Goal: Task Accomplishment & Management: Manage account settings

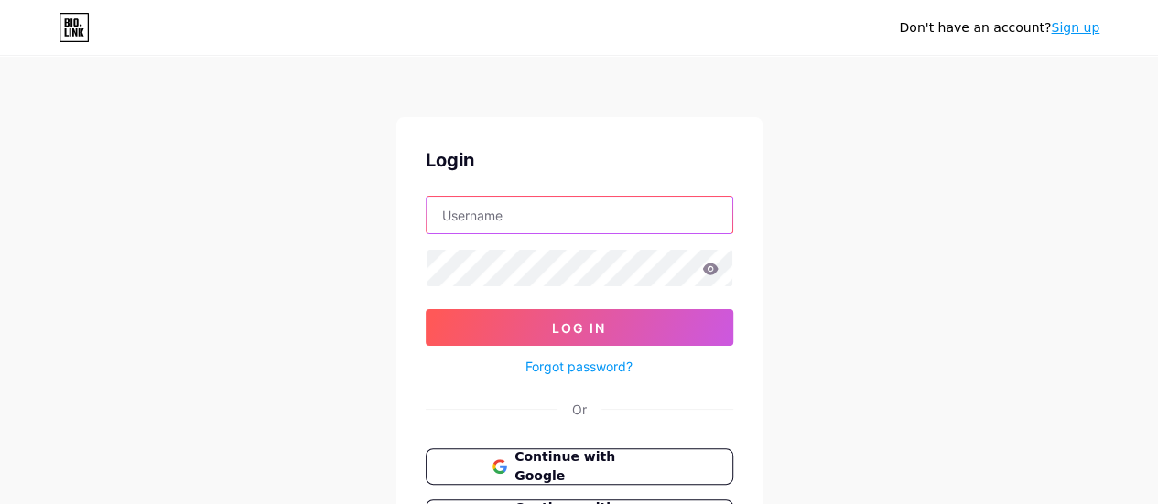
click at [485, 221] on input "text" at bounding box center [580, 215] width 306 height 37
paste input "[PERSON_NAME][EMAIL_ADDRESS][DOMAIN_NAME][PERSON_NAME]"
type input "[PERSON_NAME][EMAIL_ADDRESS][DOMAIN_NAME][PERSON_NAME]"
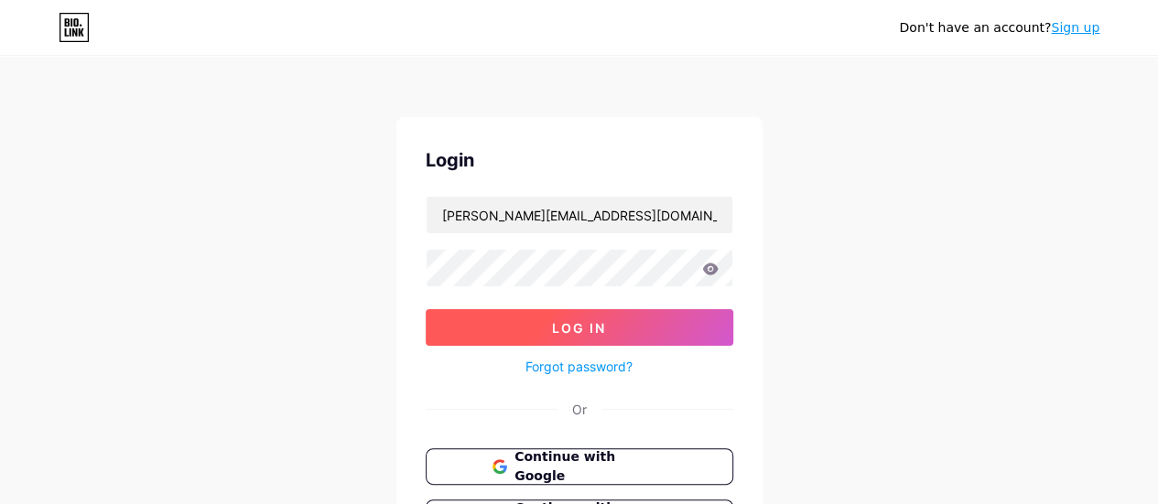
click at [498, 317] on button "Log In" at bounding box center [580, 327] width 308 height 37
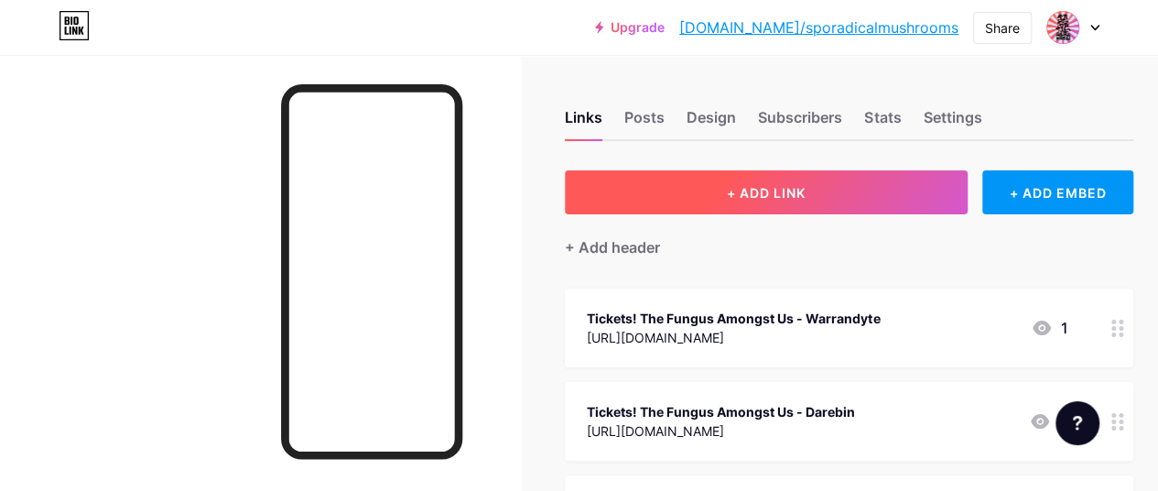
click at [752, 180] on button "+ ADD LINK" at bounding box center [766, 192] width 403 height 44
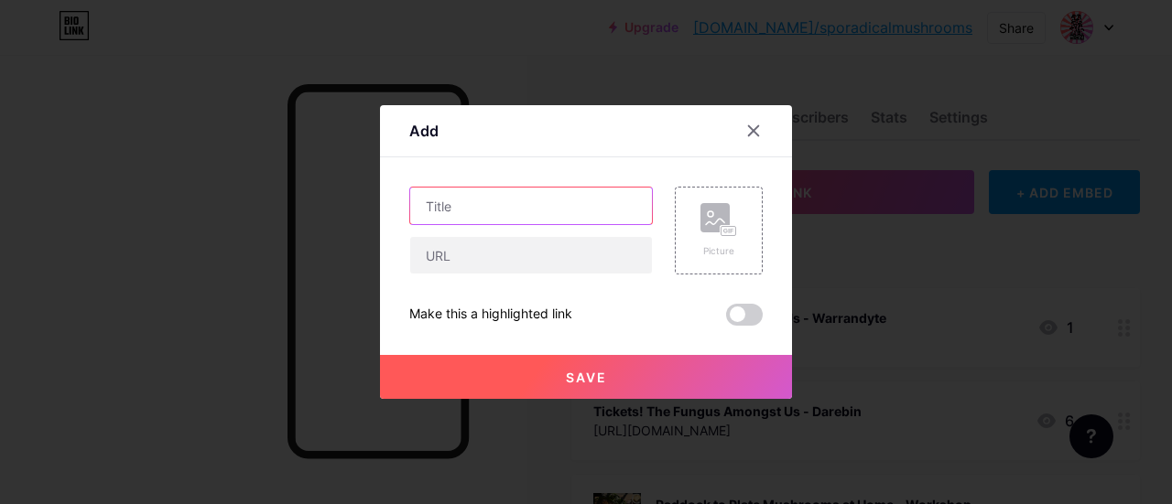
click at [472, 208] on input "text" at bounding box center [531, 206] width 242 height 37
type input "Leave us a review!"
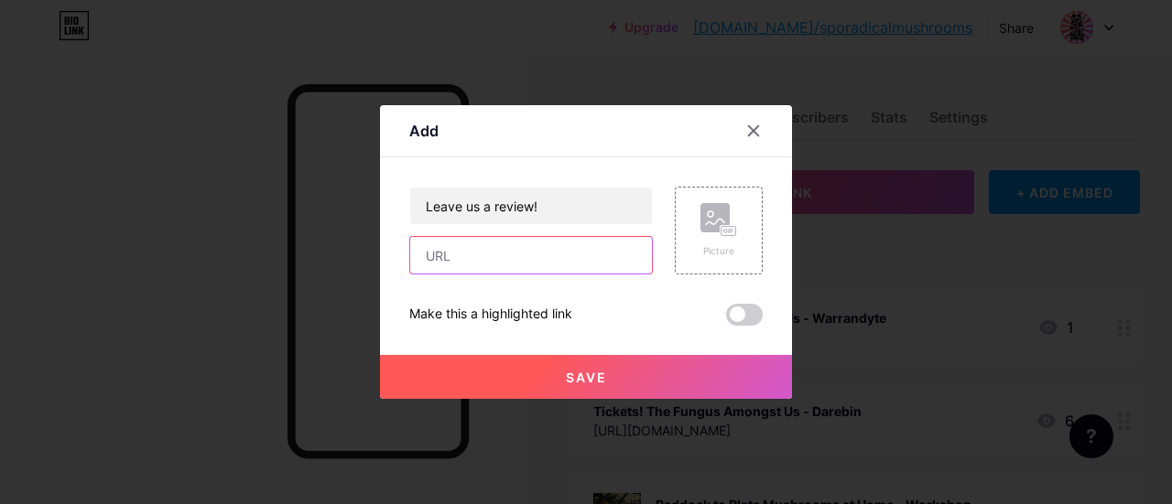
click at [449, 252] on input "text" at bounding box center [531, 255] width 242 height 37
paste input "[URL][DOMAIN_NAME]"
type input "[URL][DOMAIN_NAME]"
click at [713, 250] on div "Picture" at bounding box center [718, 251] width 37 height 14
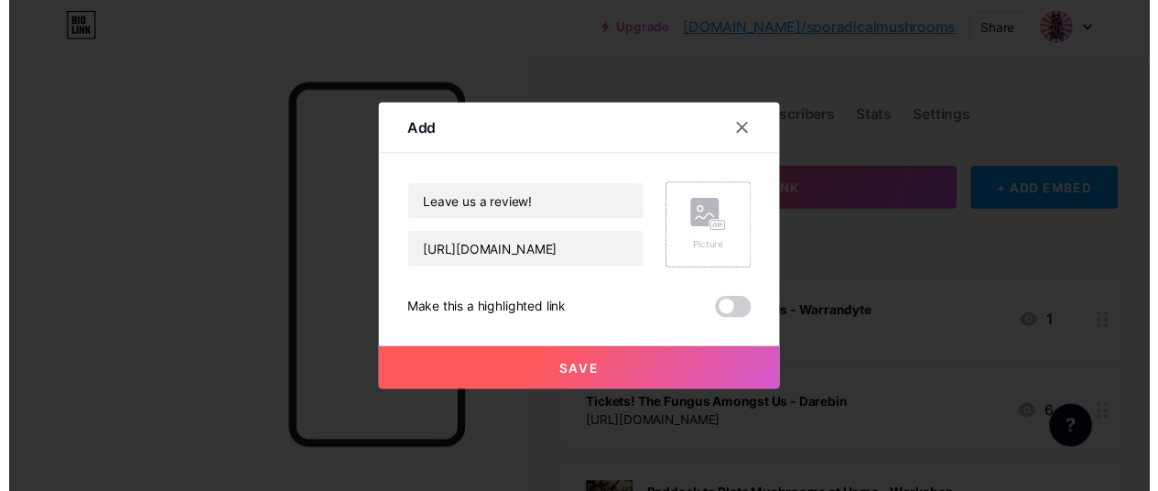
scroll to position [0, 0]
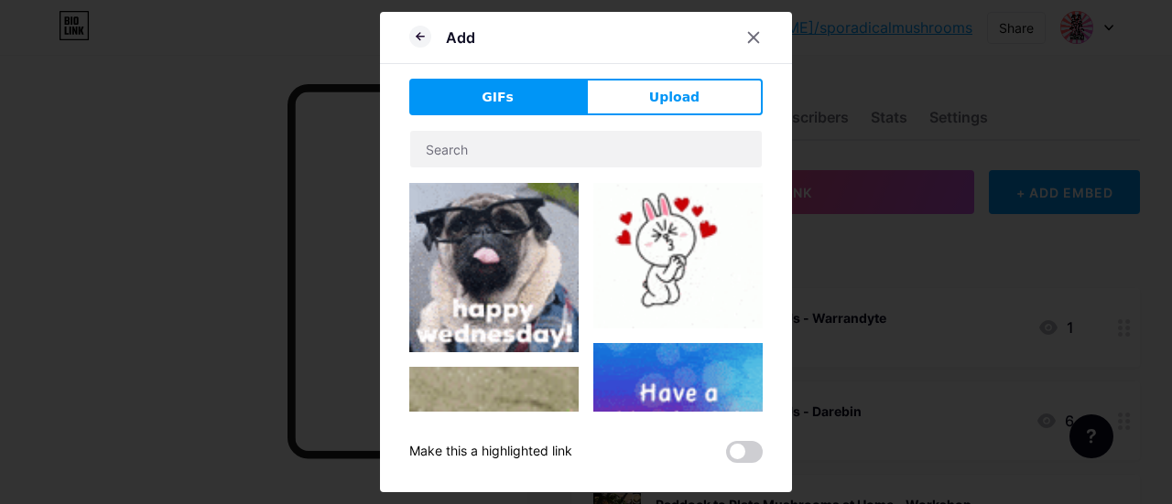
click at [617, 118] on div "GIFs Upload Content YouTube Play YouTube video without leaving your page. ADD V…" at bounding box center [585, 271] width 353 height 385
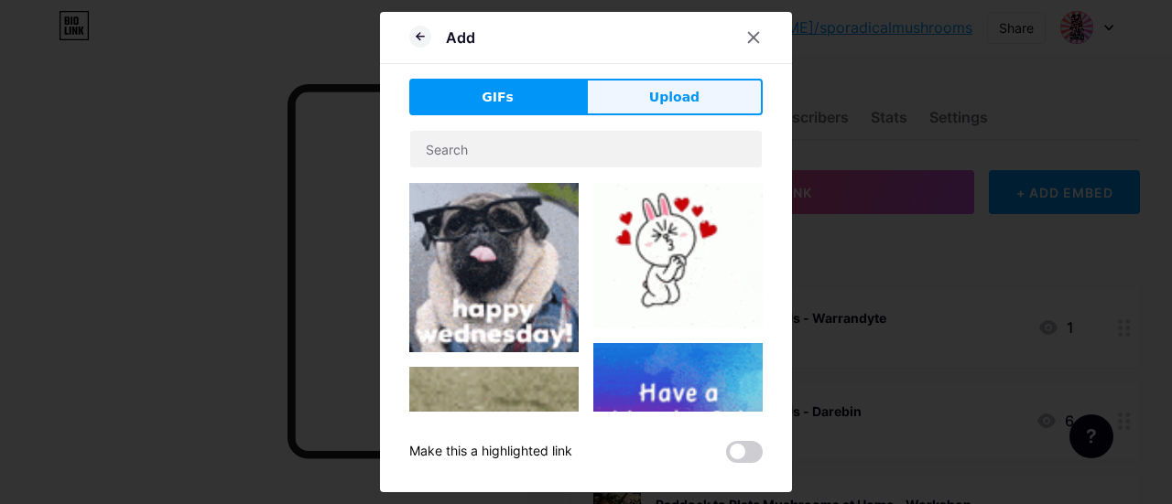
click at [626, 103] on button "Upload" at bounding box center [674, 97] width 177 height 37
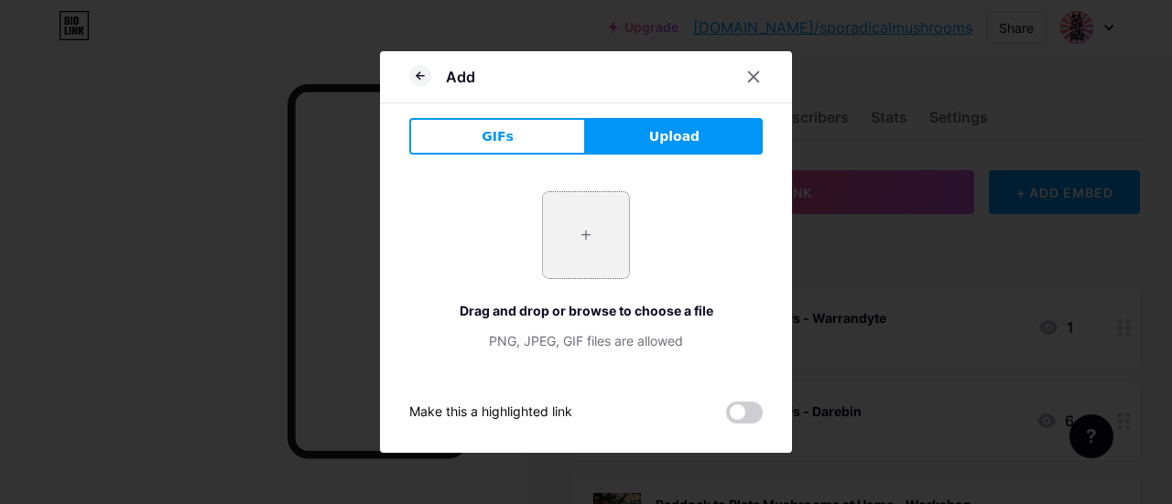
click at [568, 246] on input "file" at bounding box center [586, 235] width 86 height 86
type input "C:\fakepath\IMG_1424.JPG"
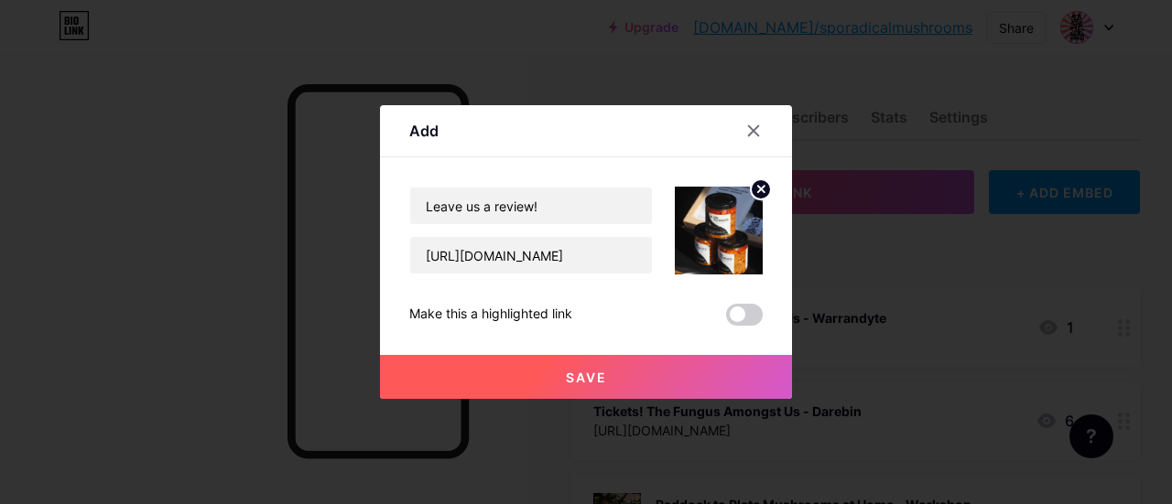
click at [596, 383] on span "Save" at bounding box center [586, 378] width 41 height 16
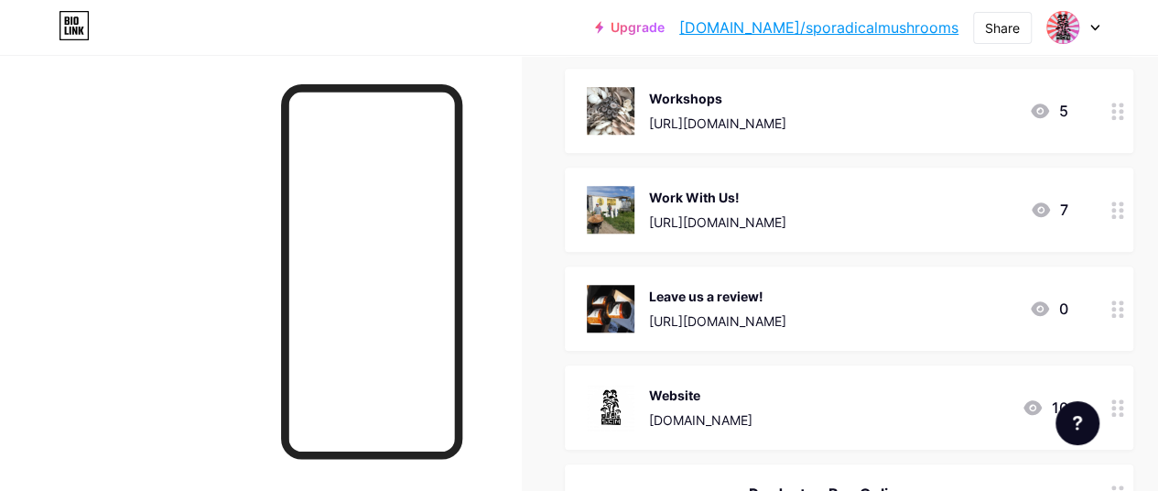
scroll to position [703, 0]
drag, startPoint x: 776, startPoint y: 301, endPoint x: 756, endPoint y: 260, distance: 45.9
click at [756, 260] on span "Tickets! The Fungus Amongst Us - Warrandyte [URL][DOMAIN_NAME] 1 Tickets! The F…" at bounding box center [849, 152] width 569 height 1135
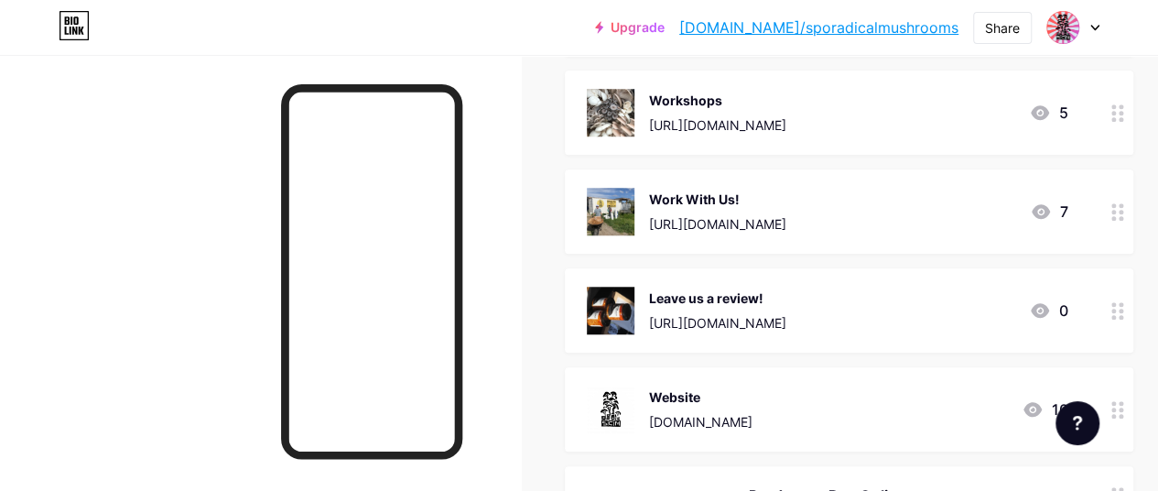
click at [1124, 312] on icon at bounding box center [1117, 310] width 13 height 17
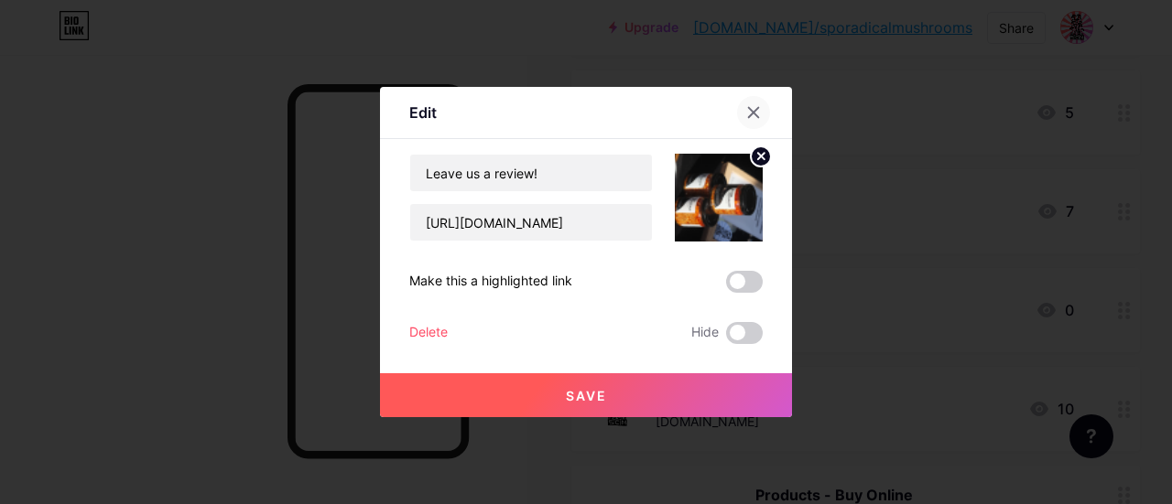
click at [756, 107] on icon at bounding box center [753, 112] width 15 height 15
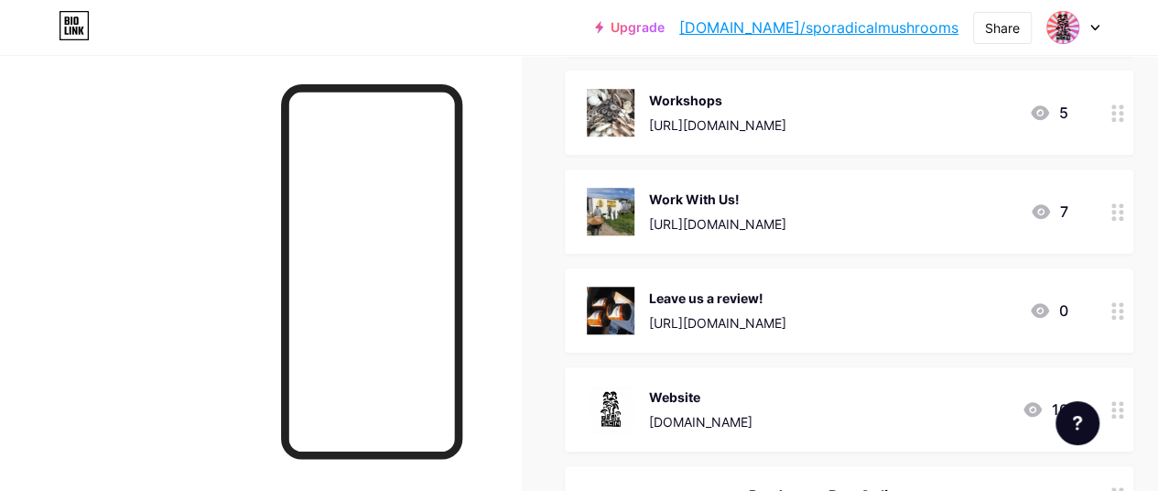
drag, startPoint x: 743, startPoint y: 292, endPoint x: 694, endPoint y: 262, distance: 57.9
click at [694, 262] on span "Tickets! The Fungus Amongst Us - Warrandyte [URL][DOMAIN_NAME] 1 Tickets! The F…" at bounding box center [849, 154] width 569 height 1135
click at [546, 304] on div "Links Posts Design Subscribers Stats Settings + ADD LINK + ADD EMBED + Add head…" at bounding box center [605, 227] width 1210 height 1747
click at [1132, 316] on div at bounding box center [1117, 310] width 31 height 84
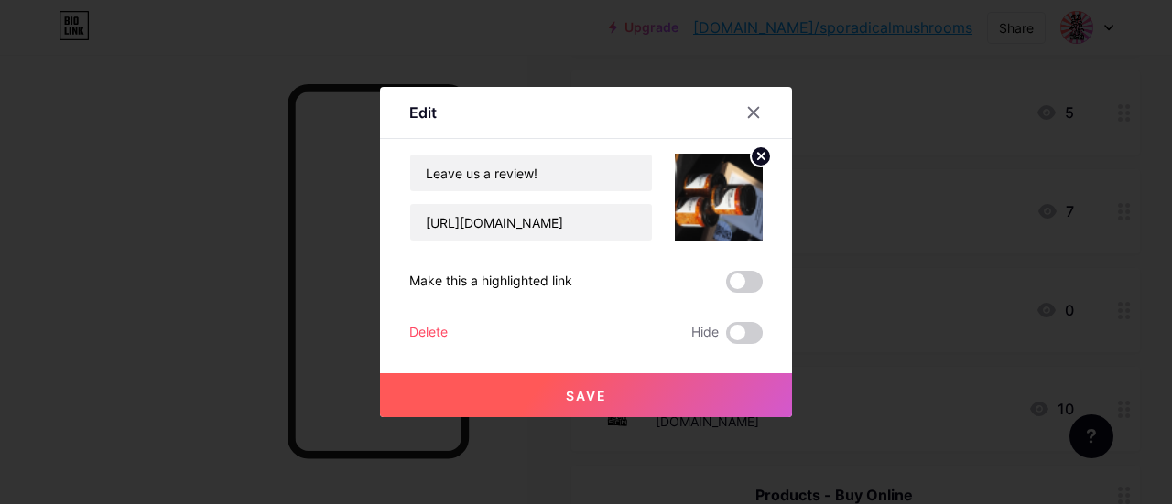
click at [761, 157] on icon at bounding box center [761, 156] width 6 height 6
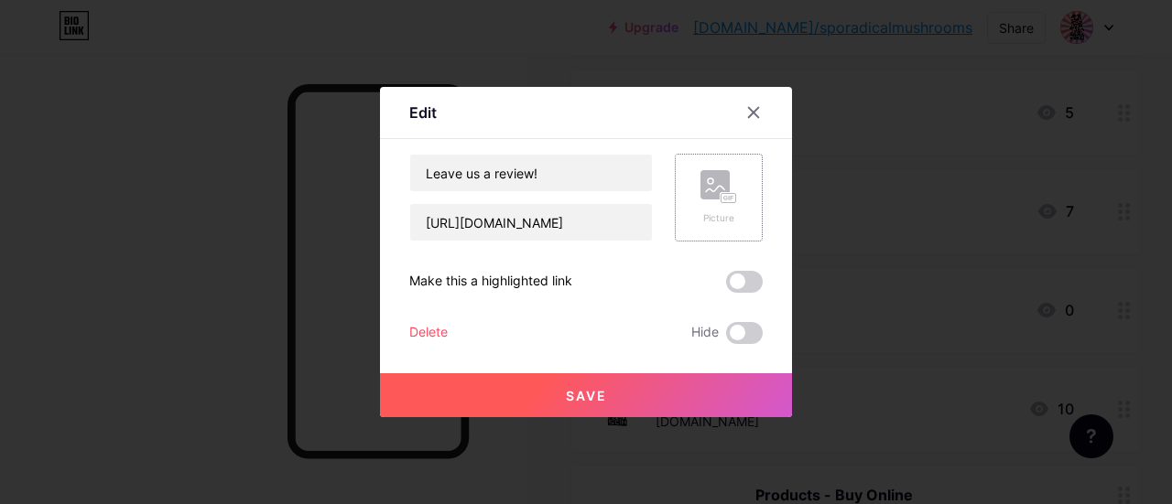
click at [706, 191] on icon at bounding box center [715, 188] width 18 height 5
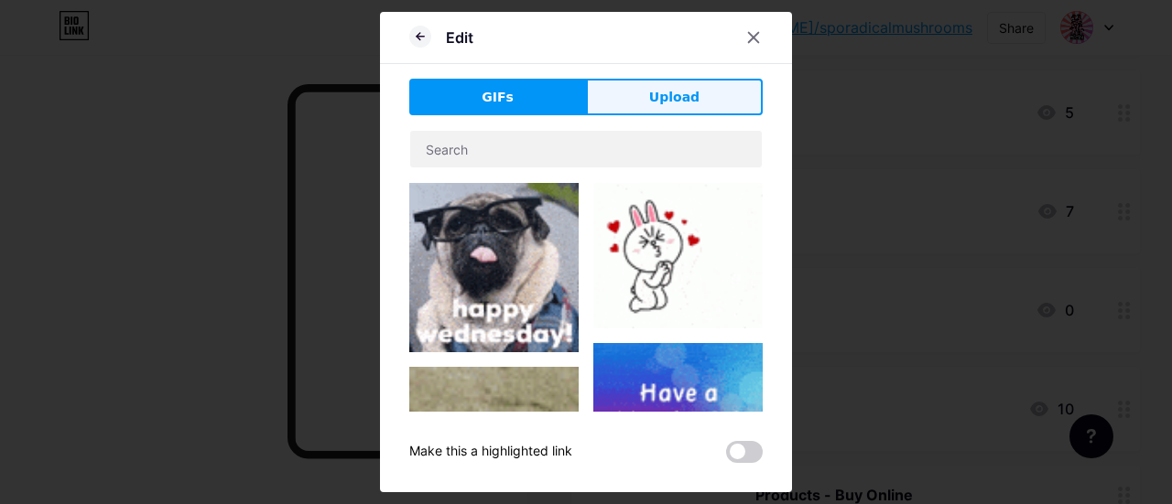
click at [644, 96] on button "Upload" at bounding box center [674, 97] width 177 height 37
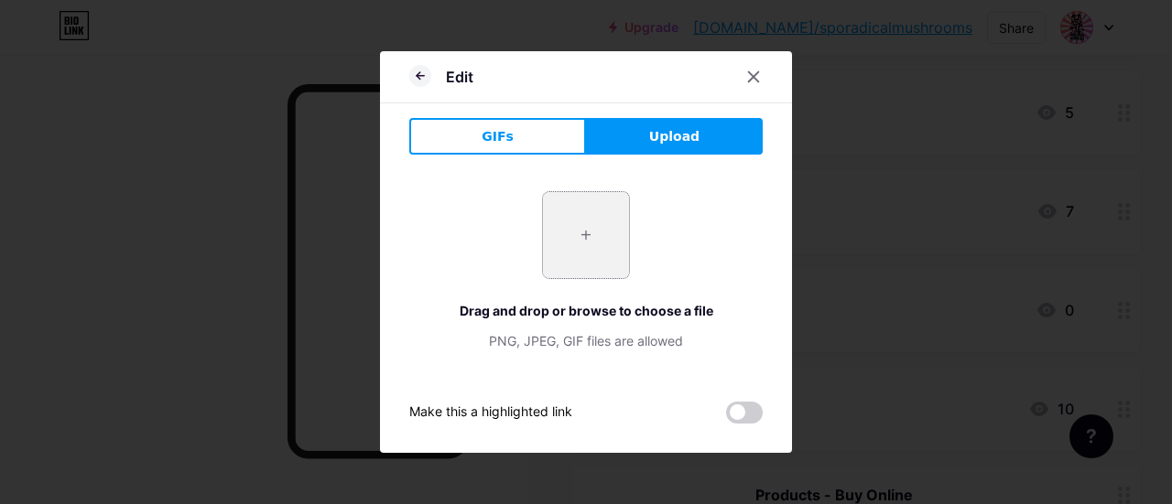
click at [604, 255] on input "file" at bounding box center [586, 235] width 86 height 86
type input "C:\fakepath\IMG_1348.JPG"
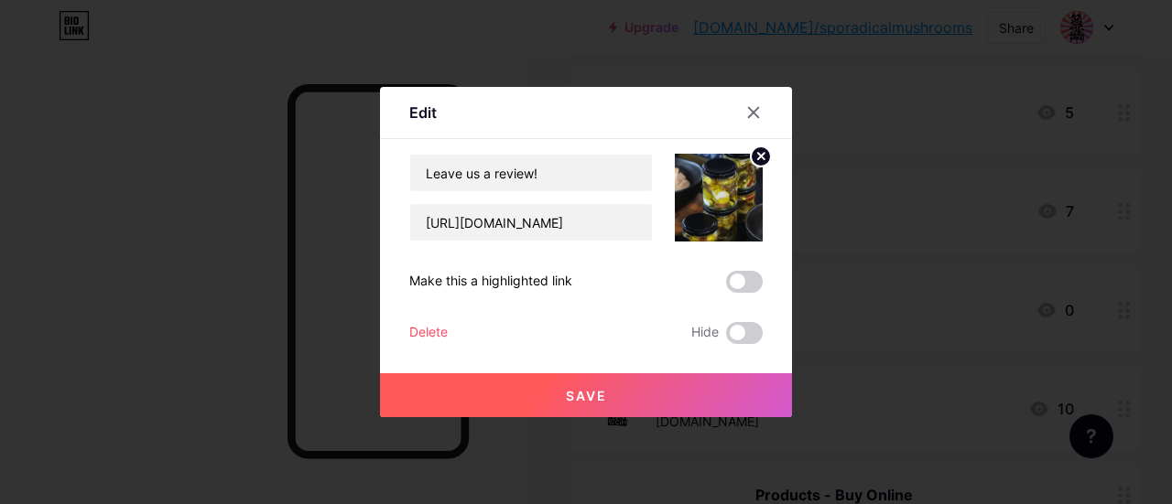
click at [558, 399] on button "Save" at bounding box center [586, 396] width 412 height 44
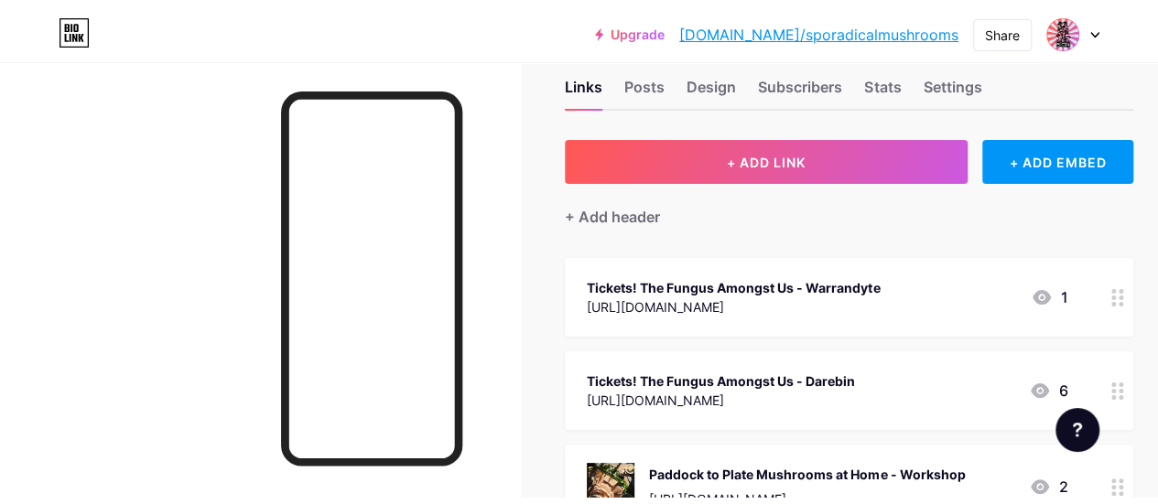
scroll to position [0, 0]
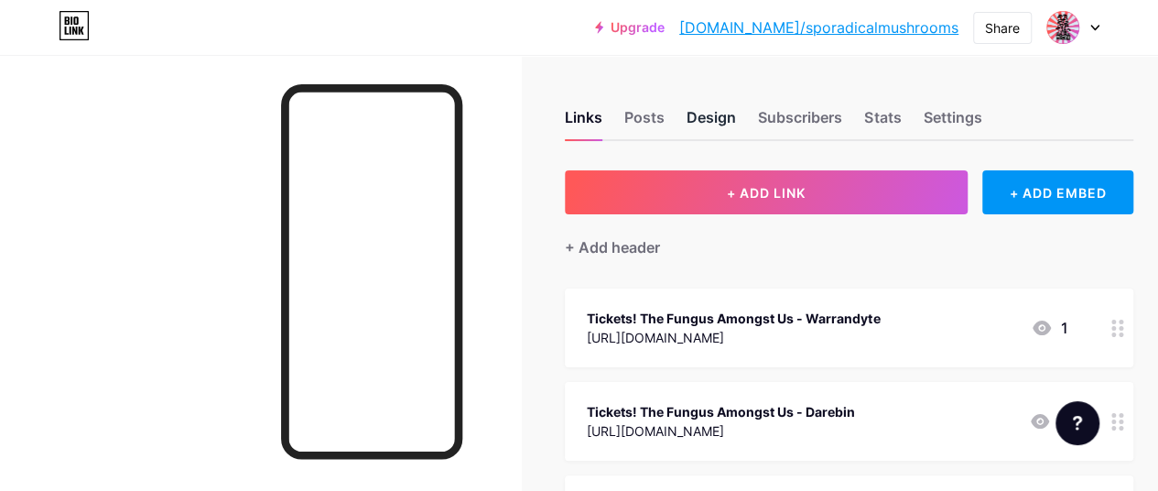
click at [721, 118] on div "Design" at bounding box center [711, 122] width 49 height 33
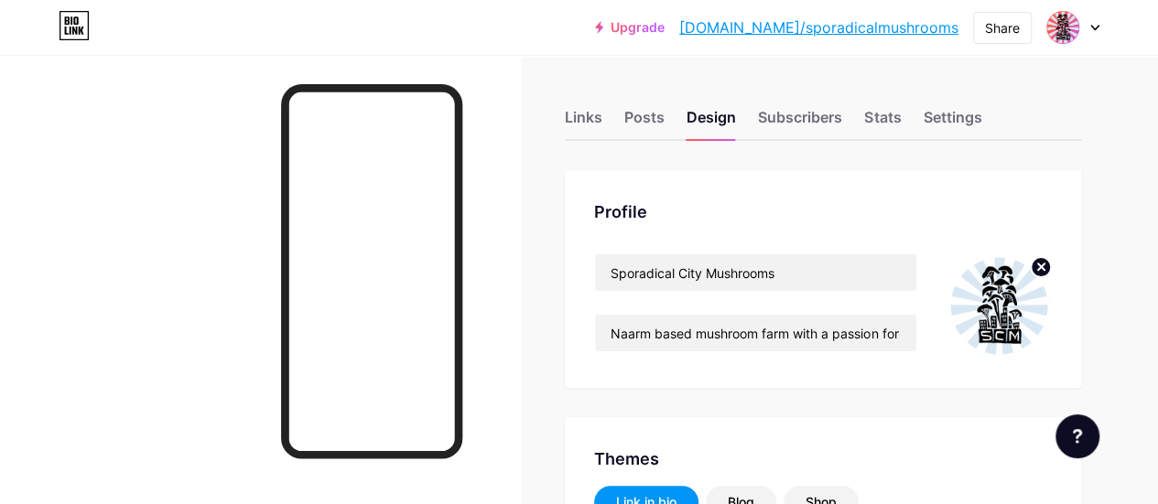
type input "#ffffff"
type input "#2b5099"
type input "#000000"
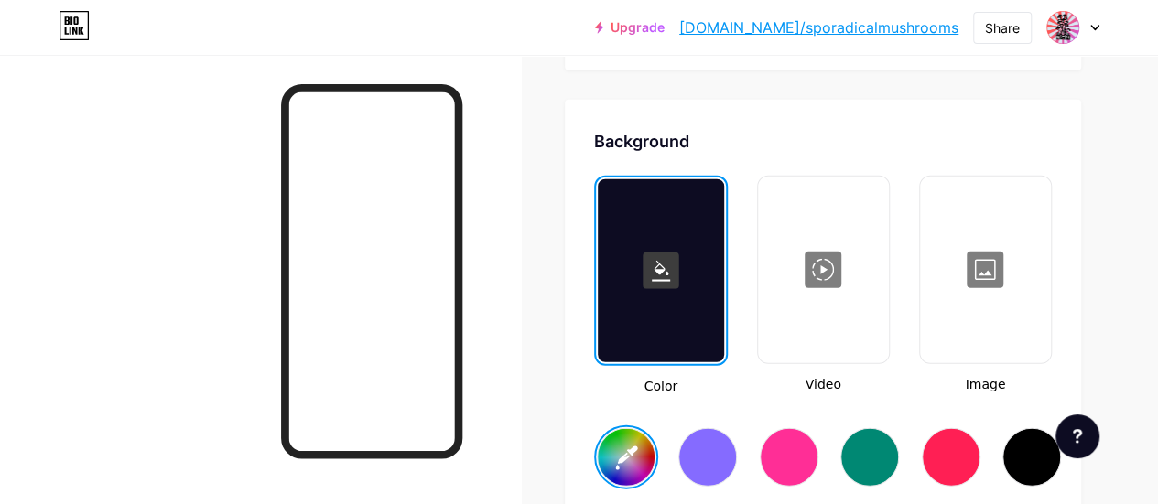
scroll to position [2426, 0]
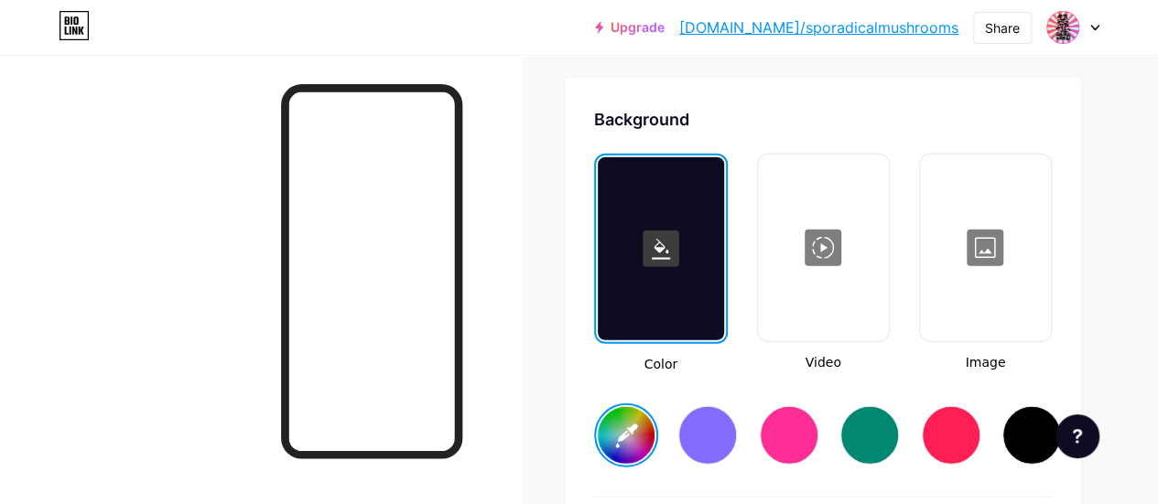
click at [999, 241] on div at bounding box center [985, 248] width 127 height 183
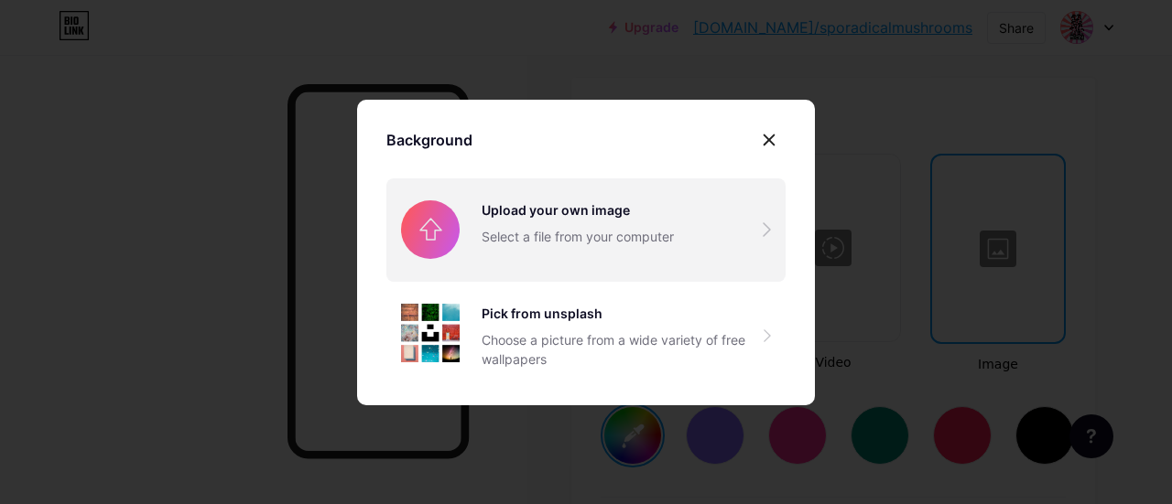
click at [615, 206] on input "file" at bounding box center [585, 230] width 399 height 103
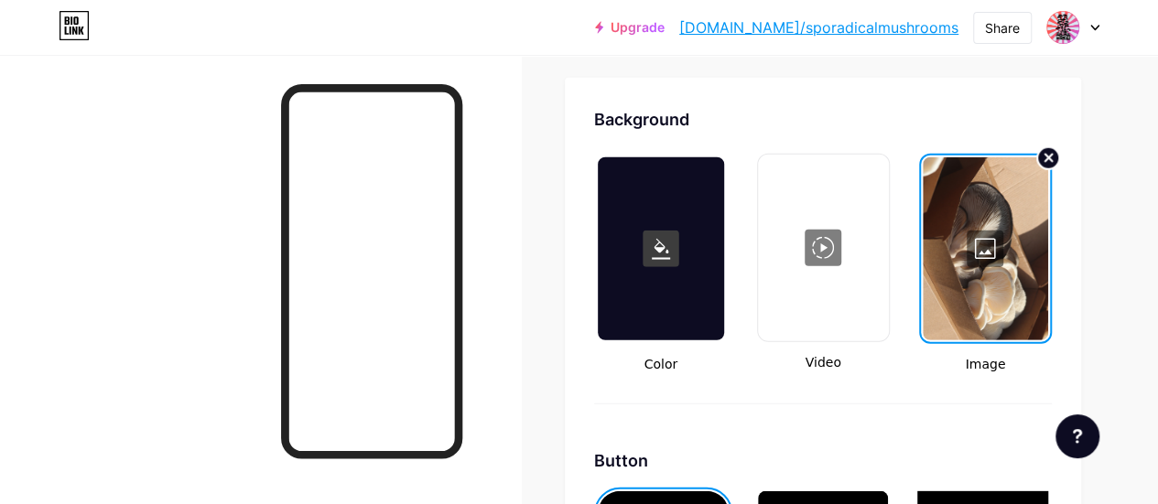
click at [1046, 152] on circle at bounding box center [1048, 158] width 22 height 22
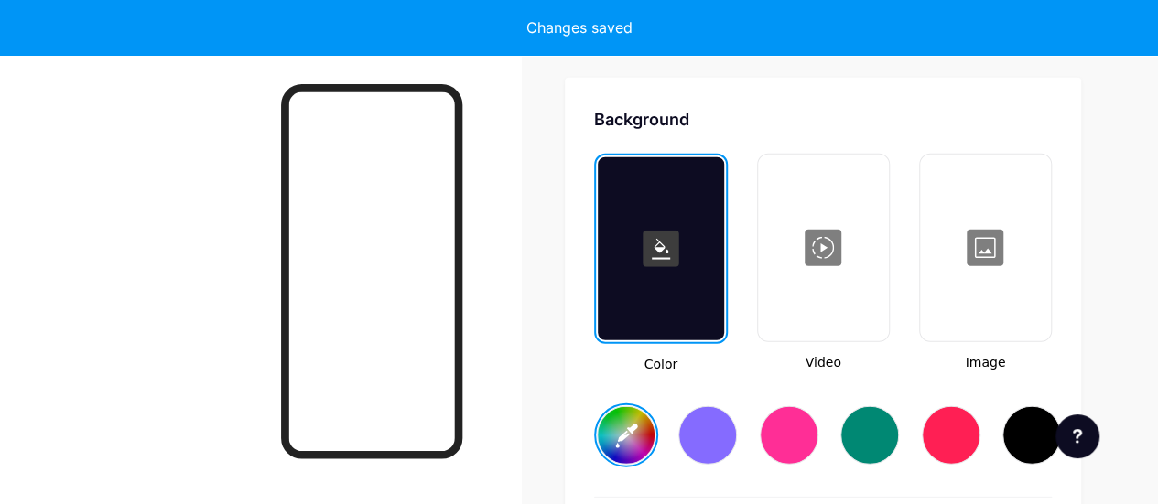
type input "#ffffff"
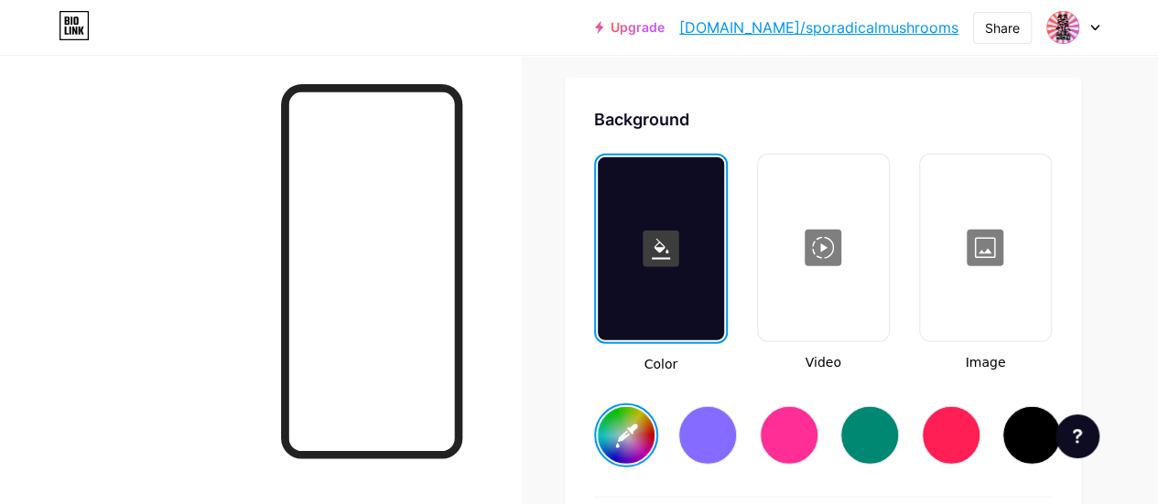
click at [987, 244] on div at bounding box center [985, 248] width 127 height 183
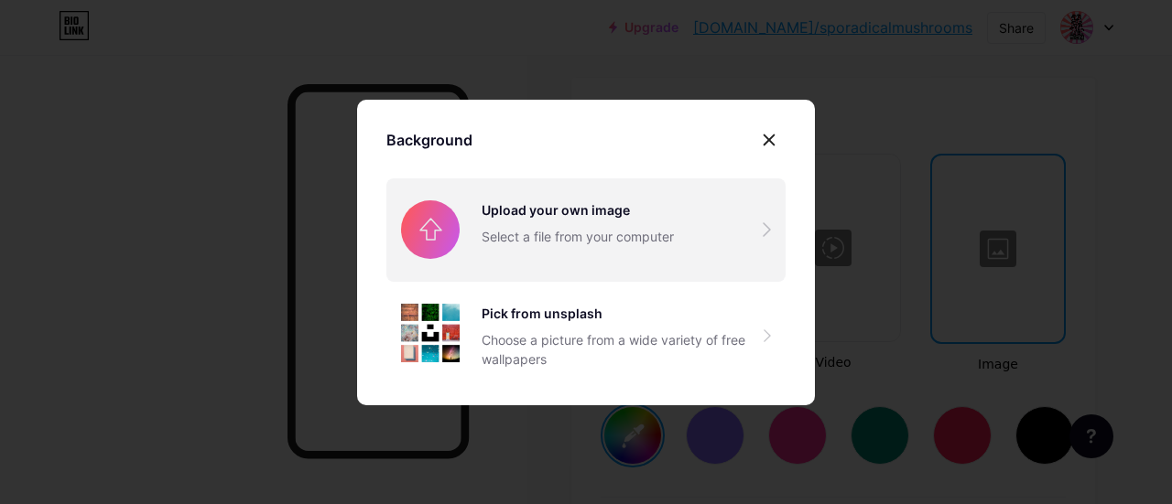
click at [760, 233] on input "file" at bounding box center [585, 230] width 399 height 103
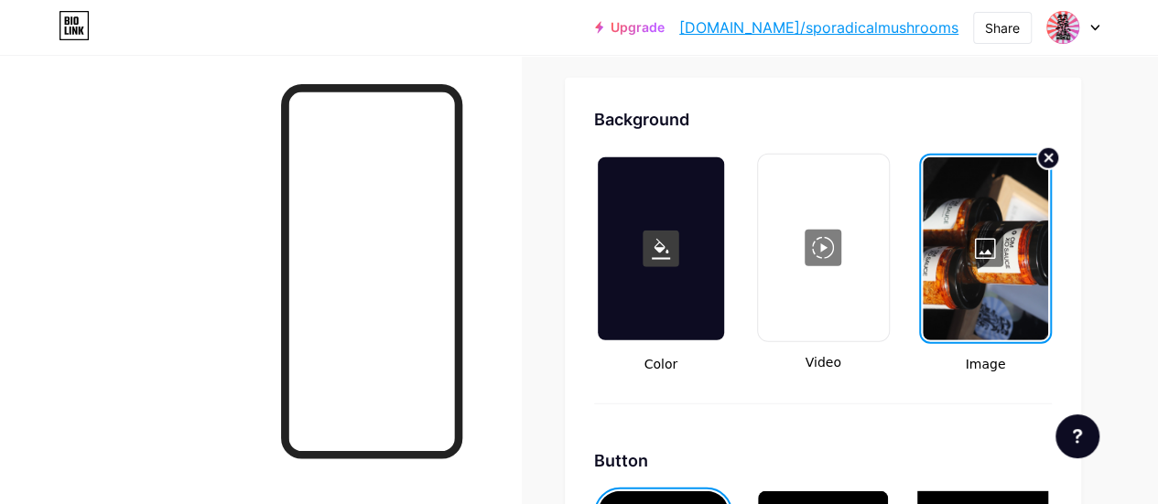
click at [1052, 159] on circle at bounding box center [1048, 158] width 22 height 22
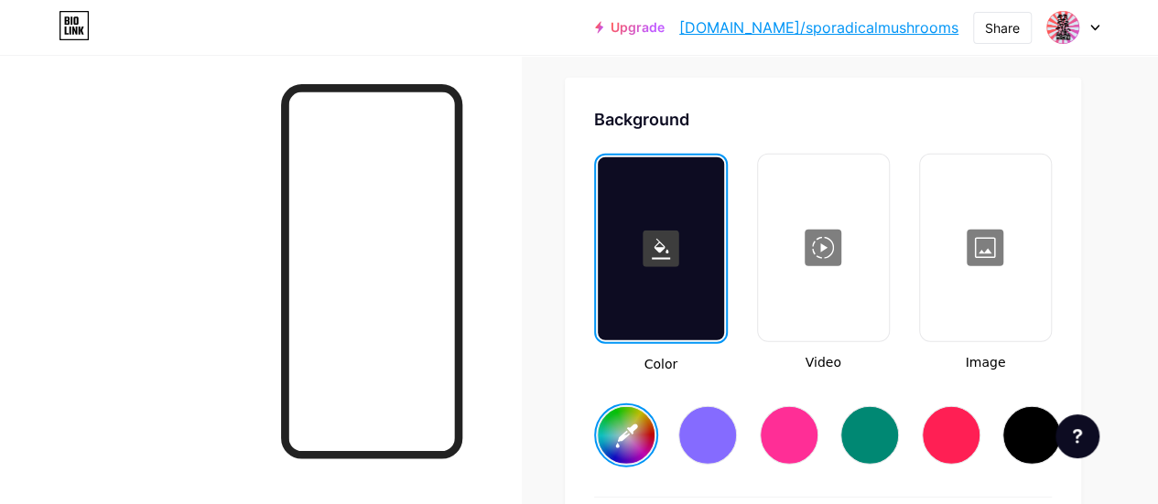
click at [992, 272] on div at bounding box center [985, 248] width 127 height 183
type input "#ffffff"
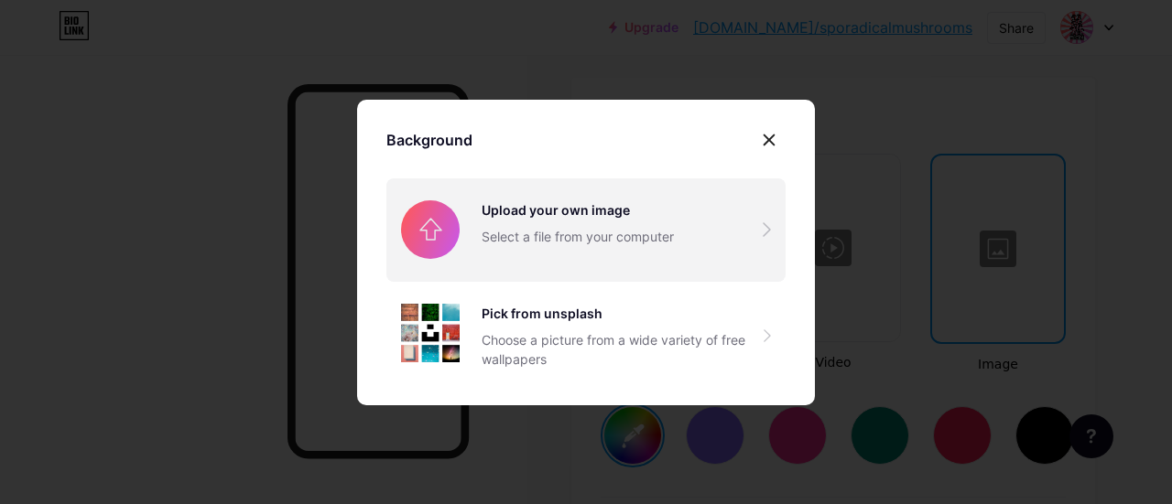
click at [755, 230] on input "file" at bounding box center [585, 230] width 399 height 103
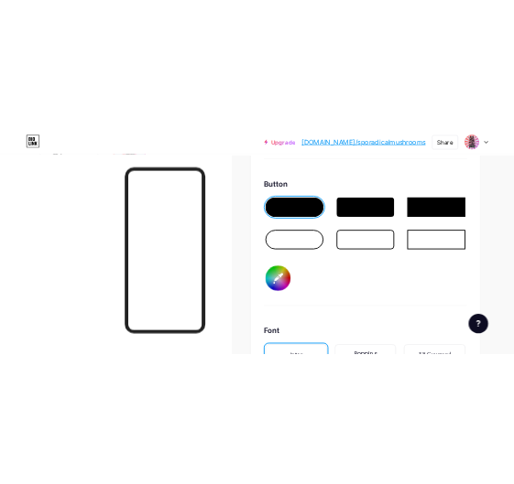
scroll to position [2701, 0]
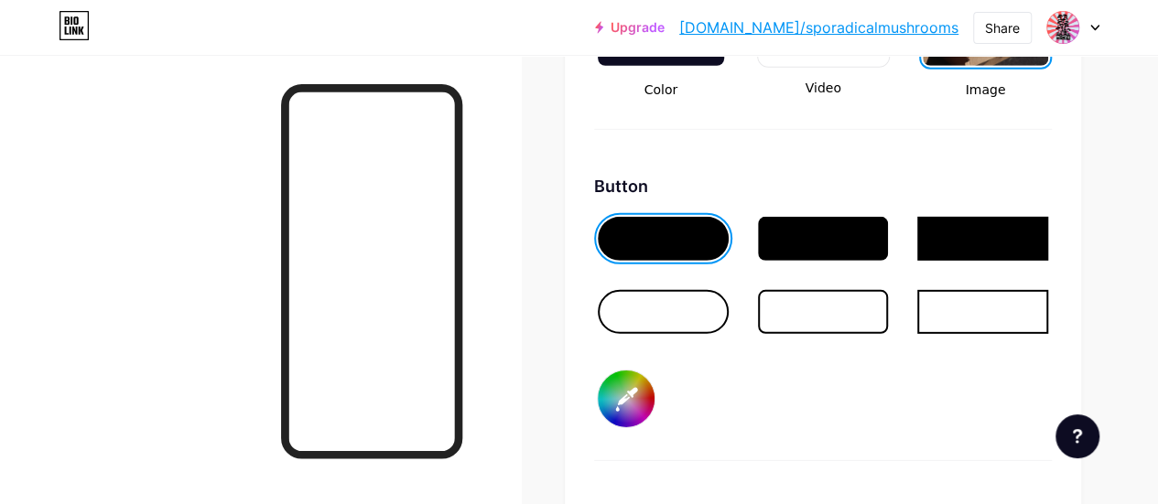
click at [634, 385] on input "#2b5099" at bounding box center [626, 399] width 57 height 57
click at [639, 411] on input "#2b5099" at bounding box center [626, 399] width 57 height 57
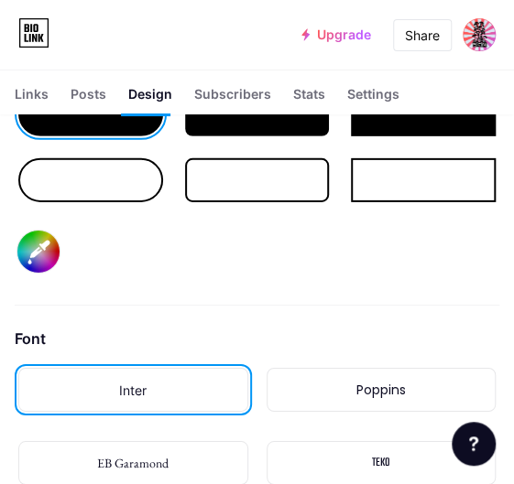
click at [357, 376] on div "Poppins" at bounding box center [381, 390] width 230 height 44
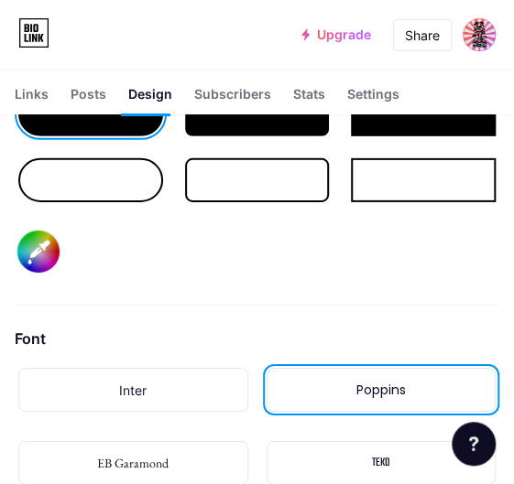
click at [32, 245] on input "#2b5099" at bounding box center [38, 252] width 42 height 42
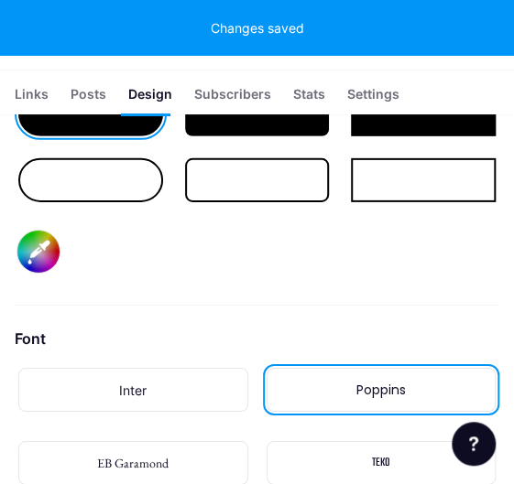
type input "#f05859"
click at [410, 328] on div "Font" at bounding box center [257, 339] width 484 height 22
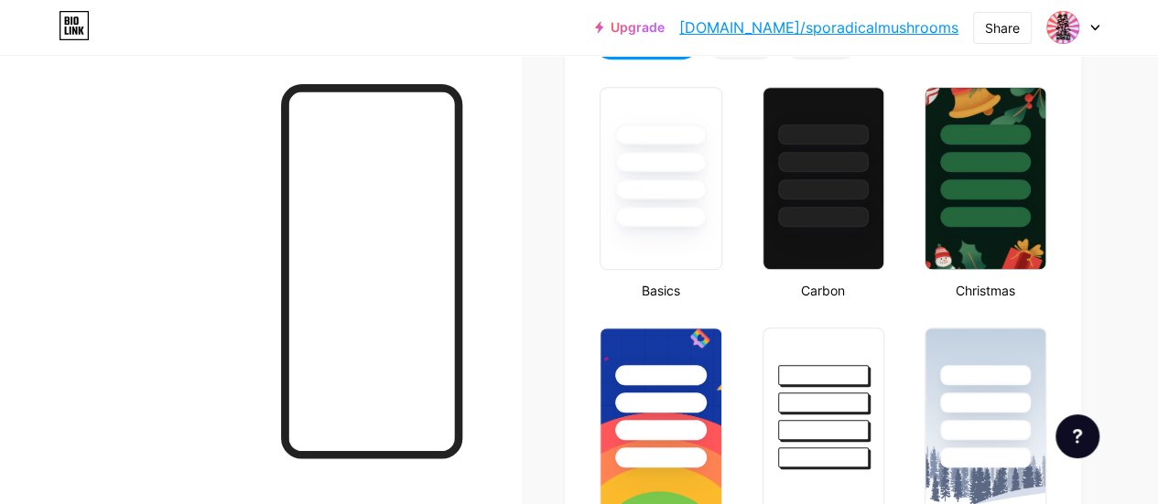
scroll to position [0, 0]
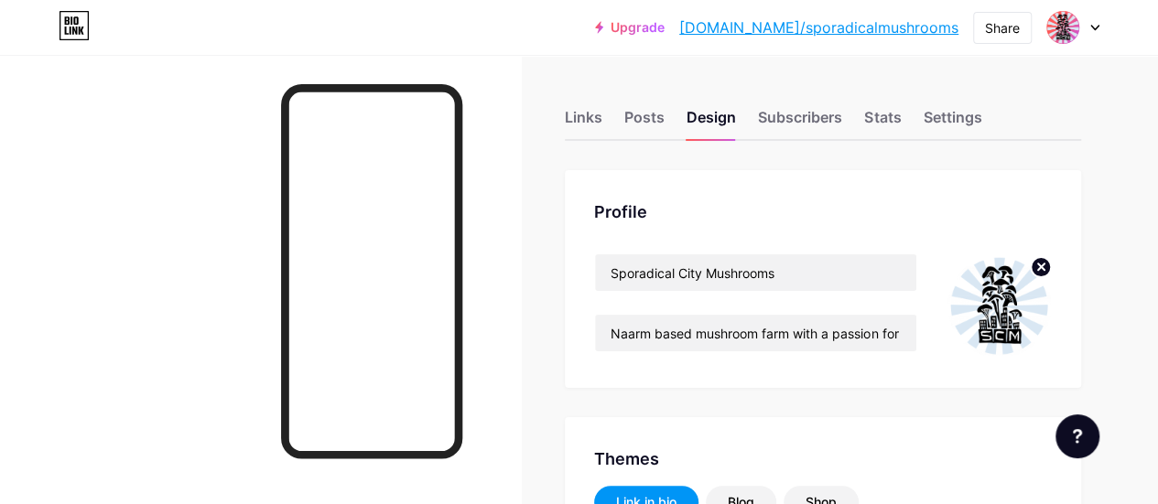
click at [1013, 303] on img at bounding box center [999, 306] width 105 height 105
click at [1042, 270] on circle at bounding box center [1041, 267] width 20 height 20
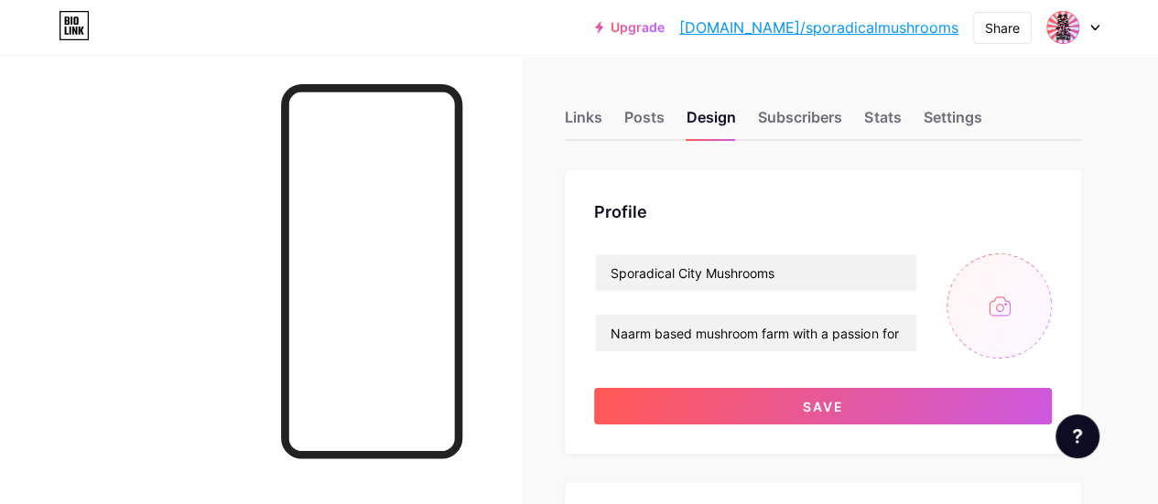
click at [1015, 313] on input "file" at bounding box center [999, 306] width 105 height 105
type input "C:\fakepath\Untitled design - Copy.png"
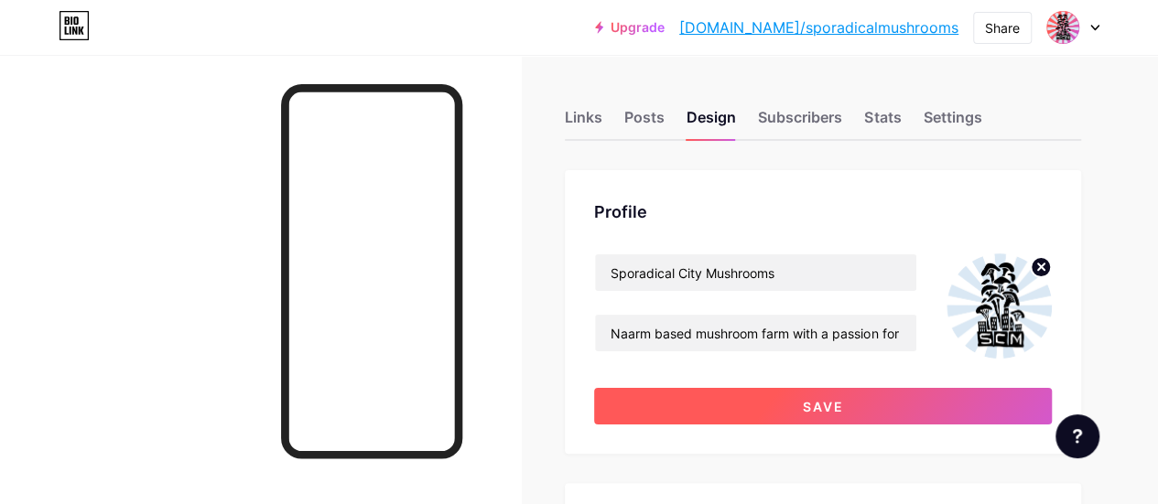
click at [942, 404] on button "Save" at bounding box center [823, 406] width 458 height 37
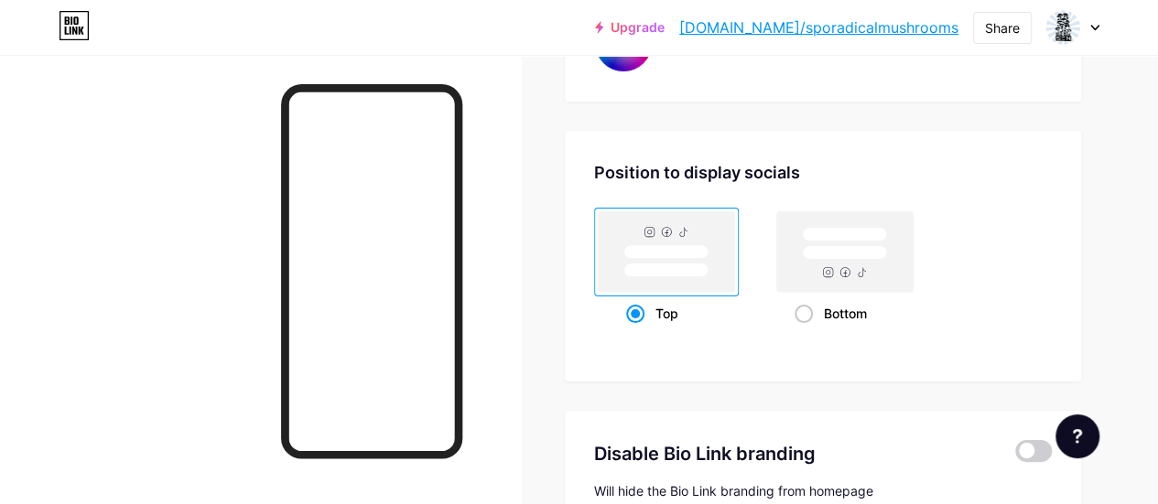
scroll to position [3688, 0]
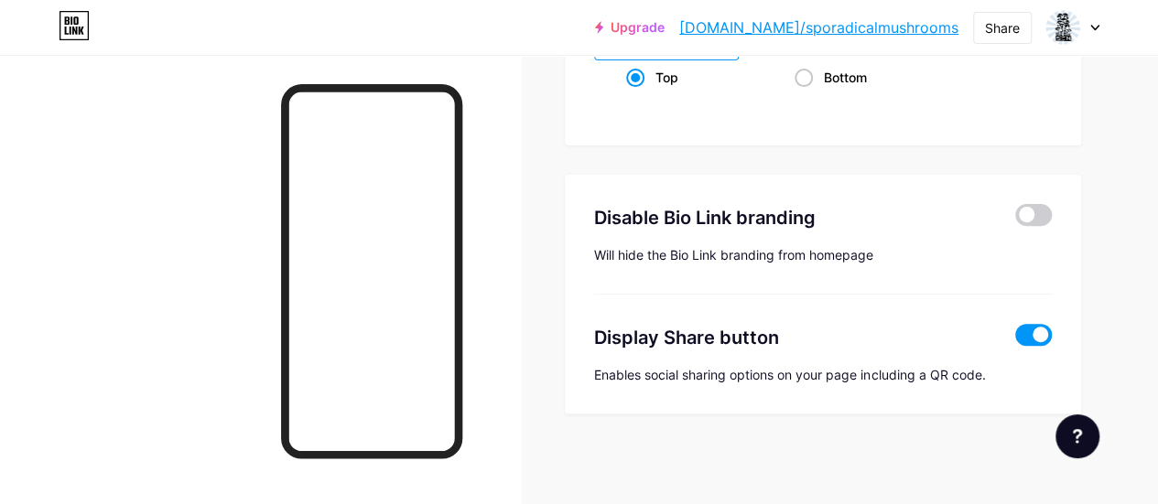
drag, startPoint x: 1138, startPoint y: 471, endPoint x: 1143, endPoint y: 444, distance: 26.9
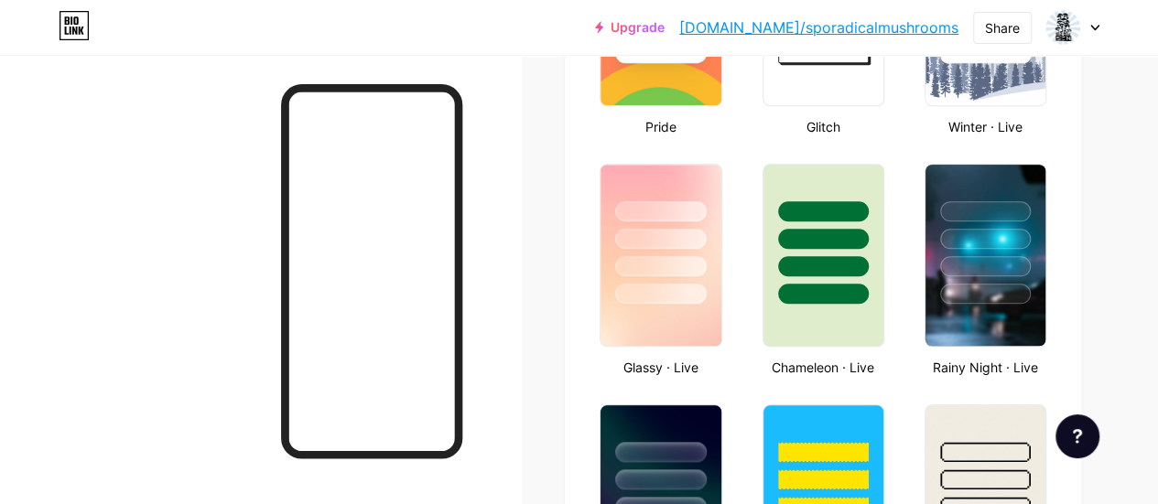
scroll to position [0, 0]
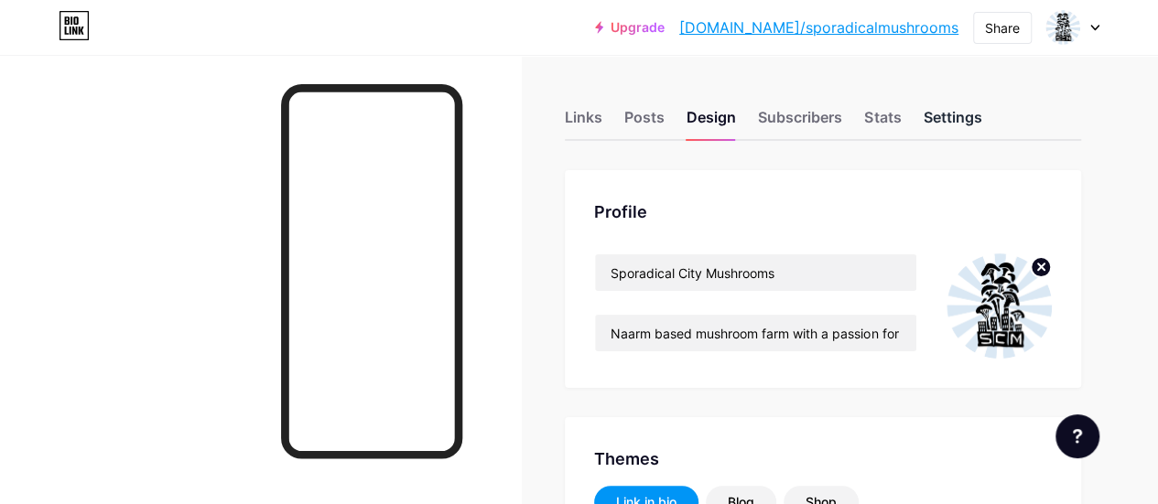
click at [936, 106] on div "Settings" at bounding box center [952, 122] width 59 height 33
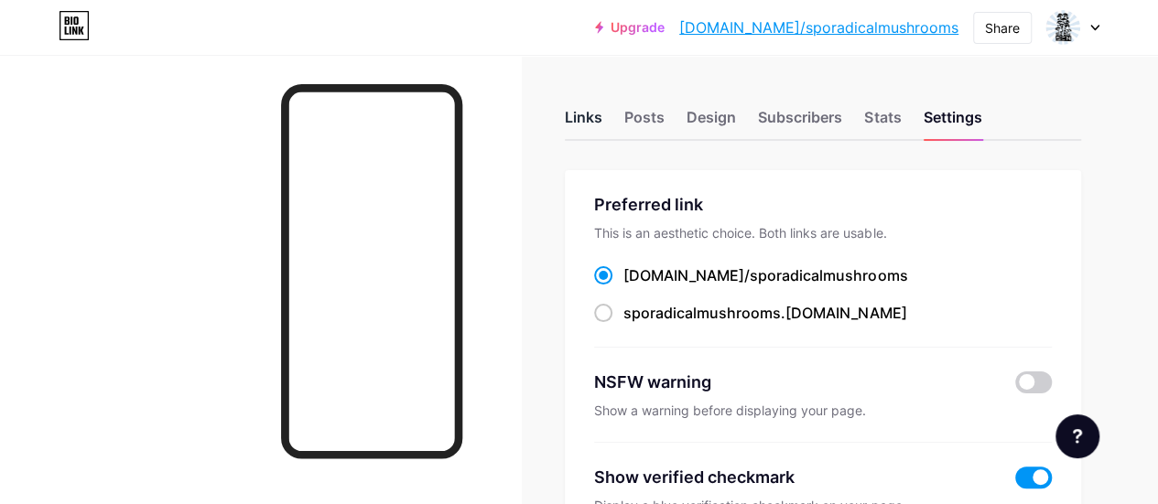
click at [584, 118] on div "Links" at bounding box center [584, 122] width 38 height 33
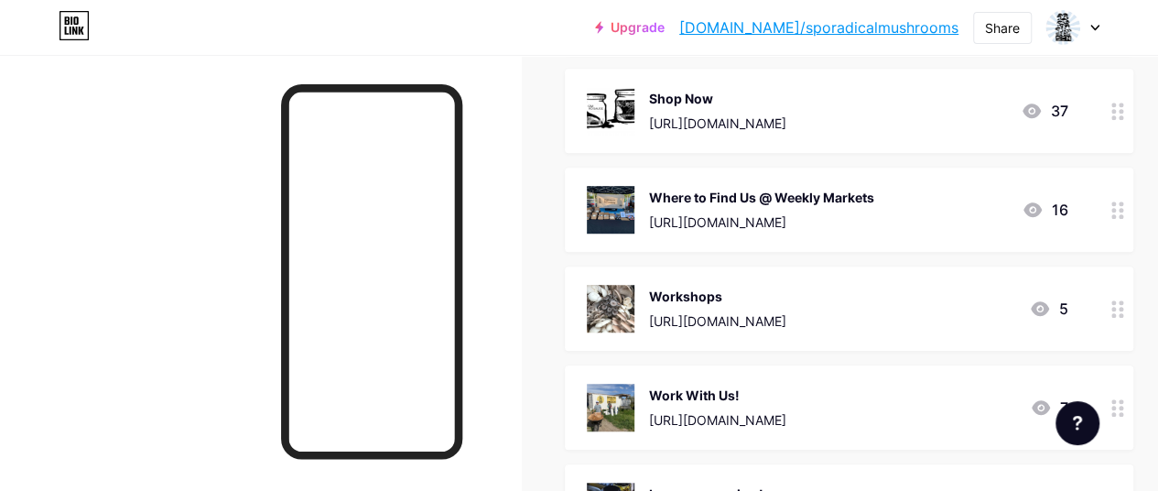
scroll to position [506, 0]
drag, startPoint x: 889, startPoint y: 395, endPoint x: 850, endPoint y: 351, distance: 59.0
click at [850, 351] on span "Tickets! The Fungus Amongst Us - Warrandyte [URL][DOMAIN_NAME] 1 Tickets! The F…" at bounding box center [849, 349] width 569 height 1135
drag, startPoint x: 804, startPoint y: 385, endPoint x: 753, endPoint y: 358, distance: 57.7
click at [753, 358] on span "Tickets! The Fungus Amongst Us - Warrandyte [URL][DOMAIN_NAME] 1 Tickets! The F…" at bounding box center [849, 349] width 569 height 1135
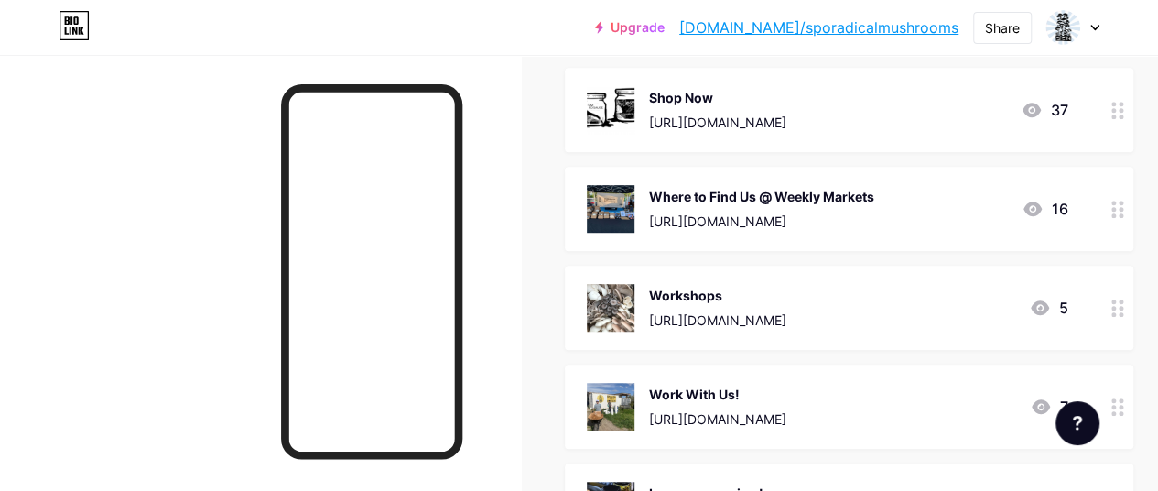
click at [1133, 409] on div at bounding box center [1117, 406] width 31 height 84
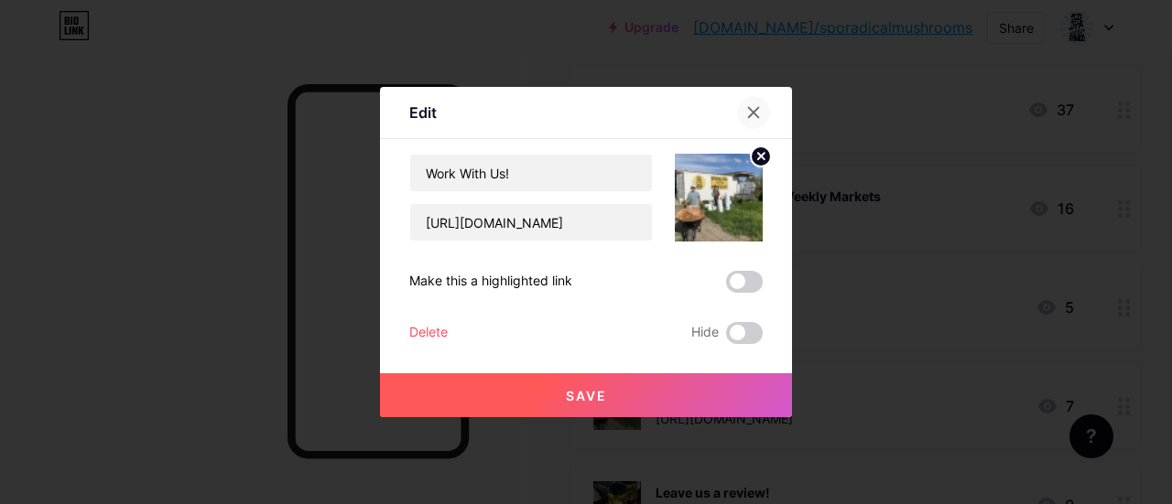
click at [745, 111] on div at bounding box center [753, 112] width 33 height 33
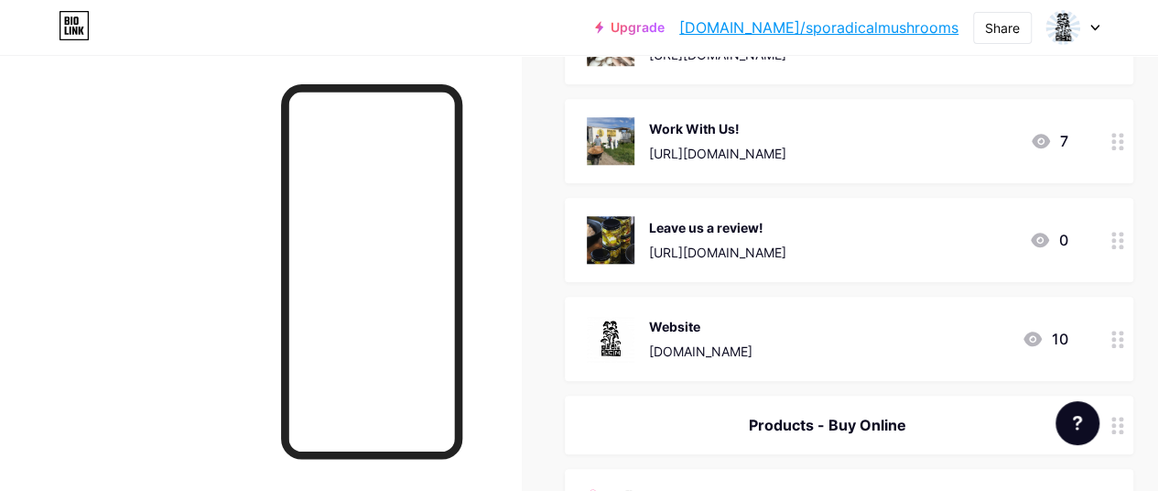
scroll to position [769, 0]
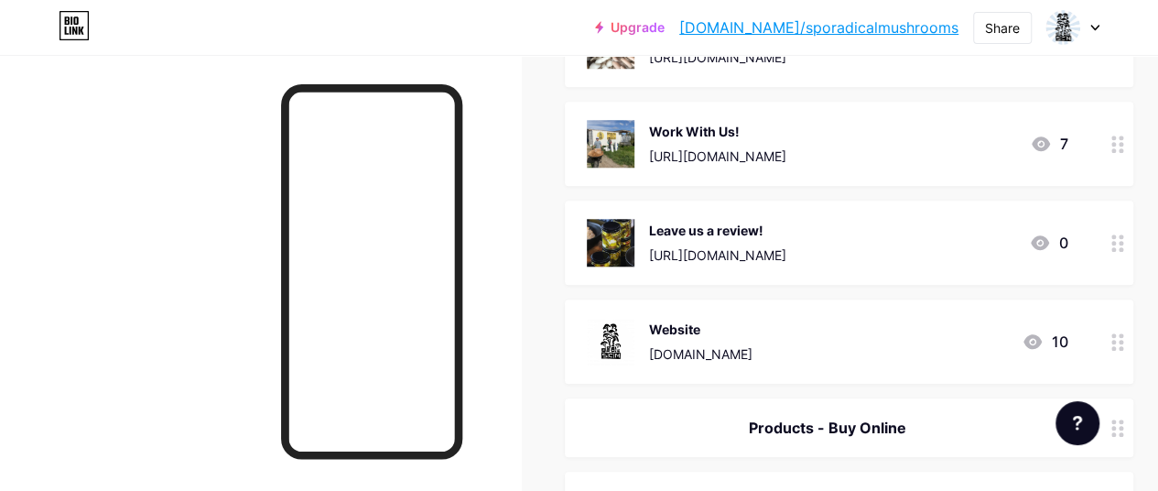
click at [712, 224] on div "Leave us a review!" at bounding box center [717, 230] width 137 height 19
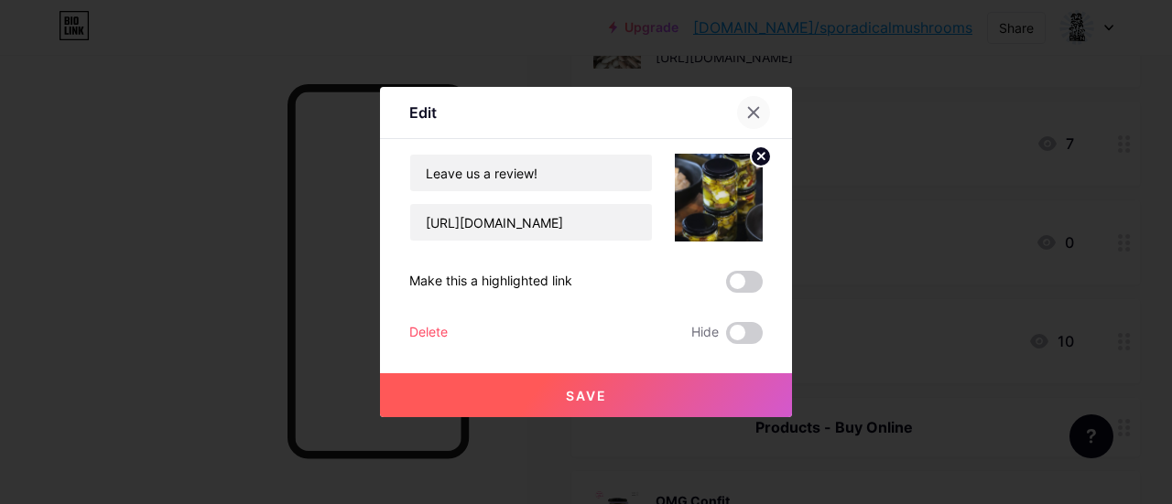
click at [747, 109] on icon at bounding box center [753, 112] width 15 height 15
